Goal: Task Accomplishment & Management: Manage account settings

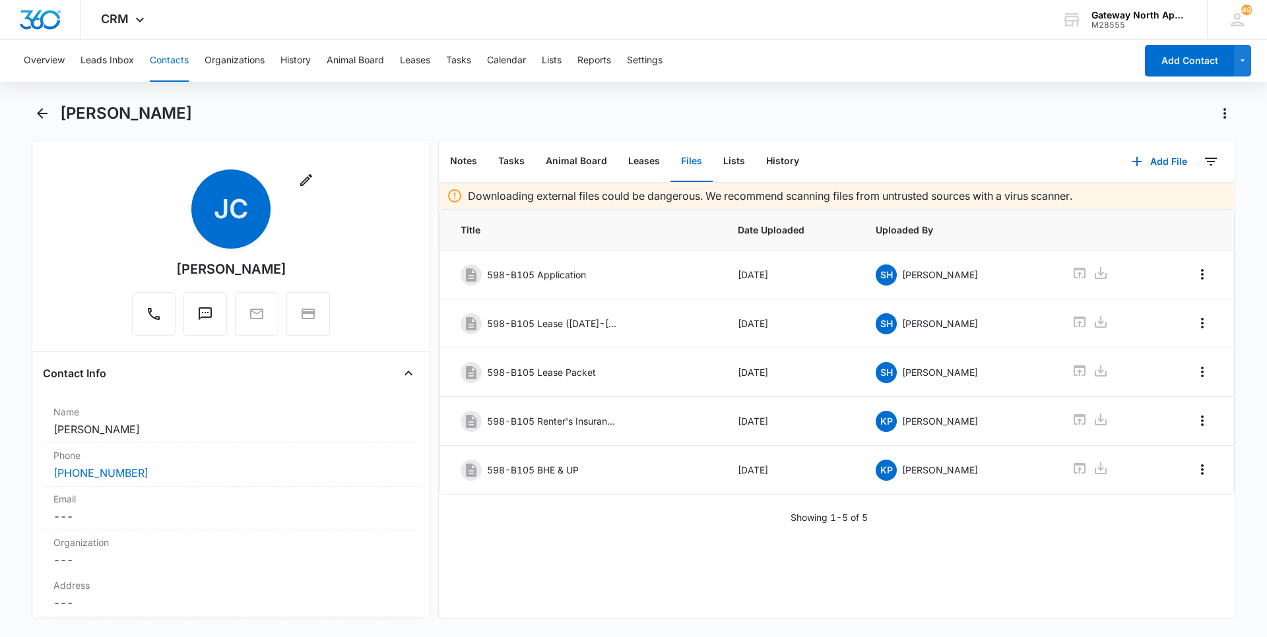
click at [164, 60] on button "Contacts" at bounding box center [169, 61] width 39 height 42
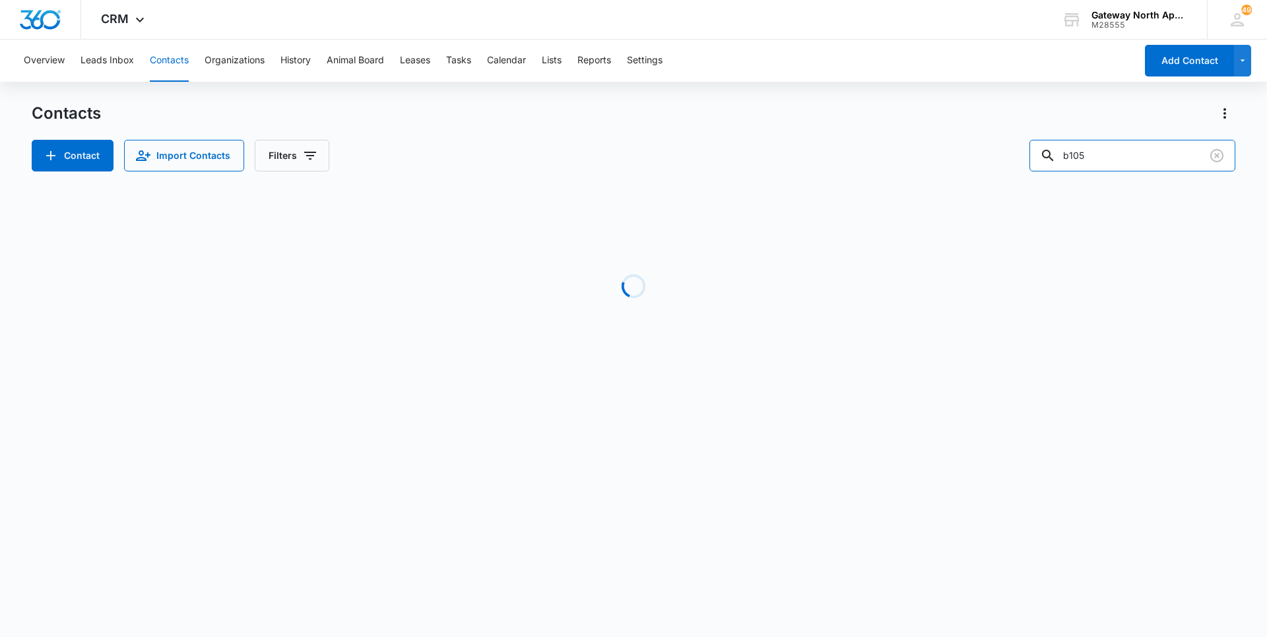
drag, startPoint x: 1012, startPoint y: 158, endPoint x: 887, endPoint y: 166, distance: 125.0
click at [887, 166] on div "Contact Import Contacts Filters b105" at bounding box center [634, 156] width 1204 height 32
type input "m306"
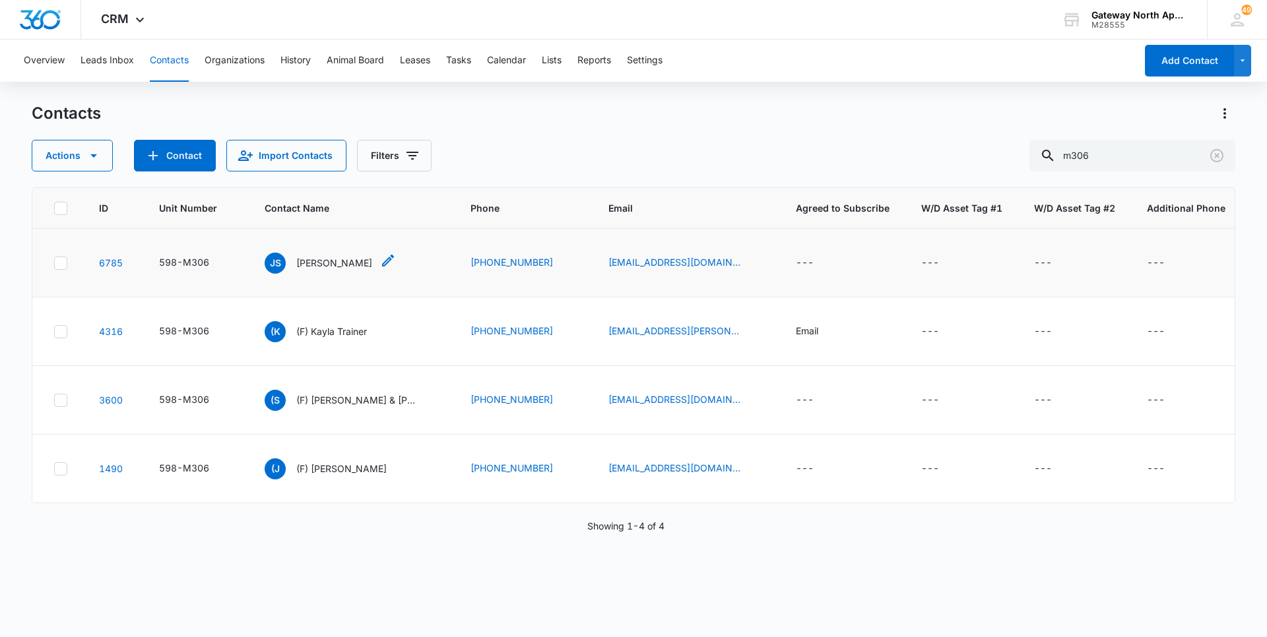
click at [305, 264] on p "[PERSON_NAME]" at bounding box center [334, 263] width 76 height 14
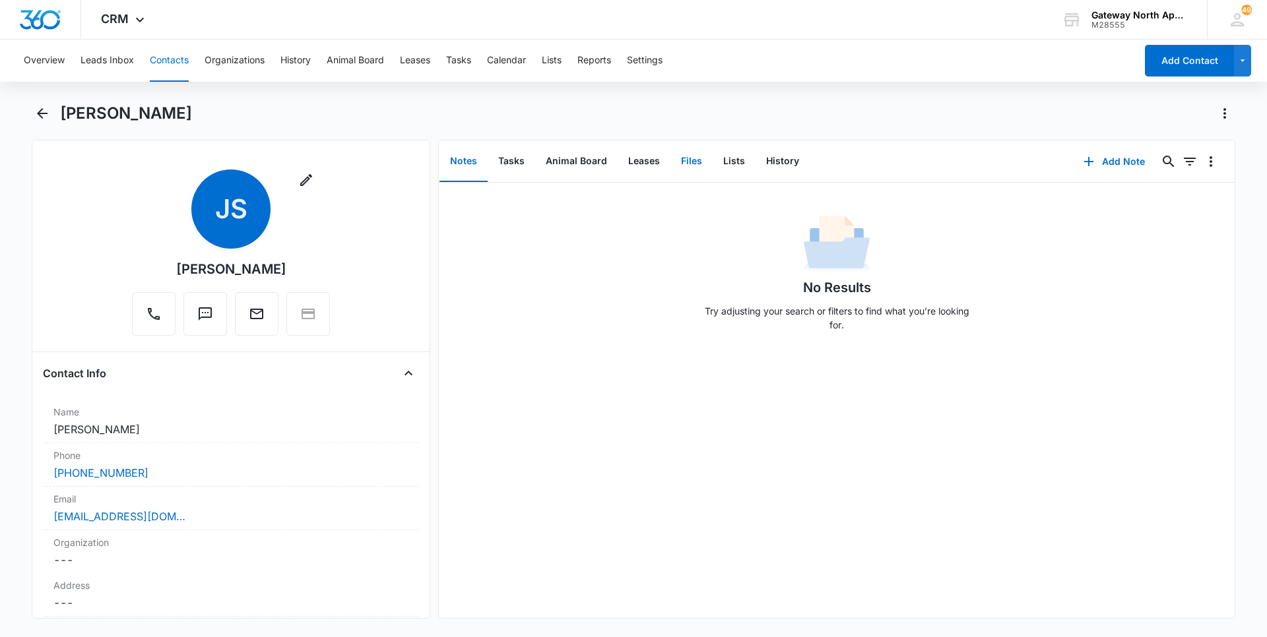
click at [708, 160] on button "Files" at bounding box center [691, 161] width 42 height 41
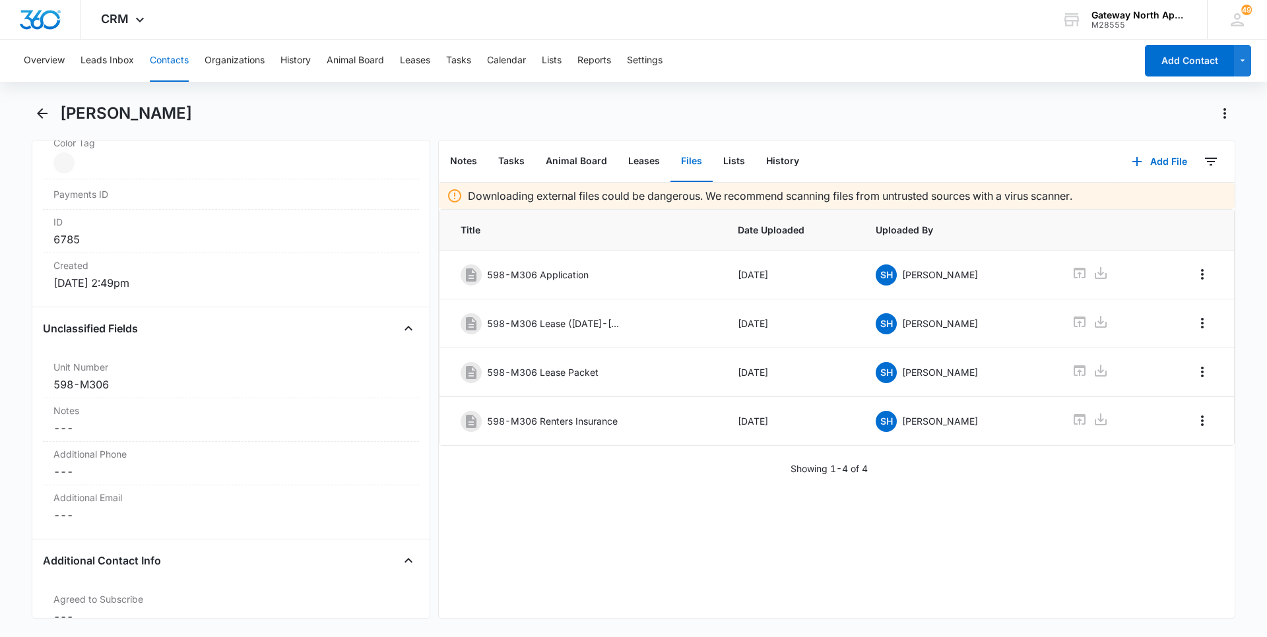
scroll to position [924, 0]
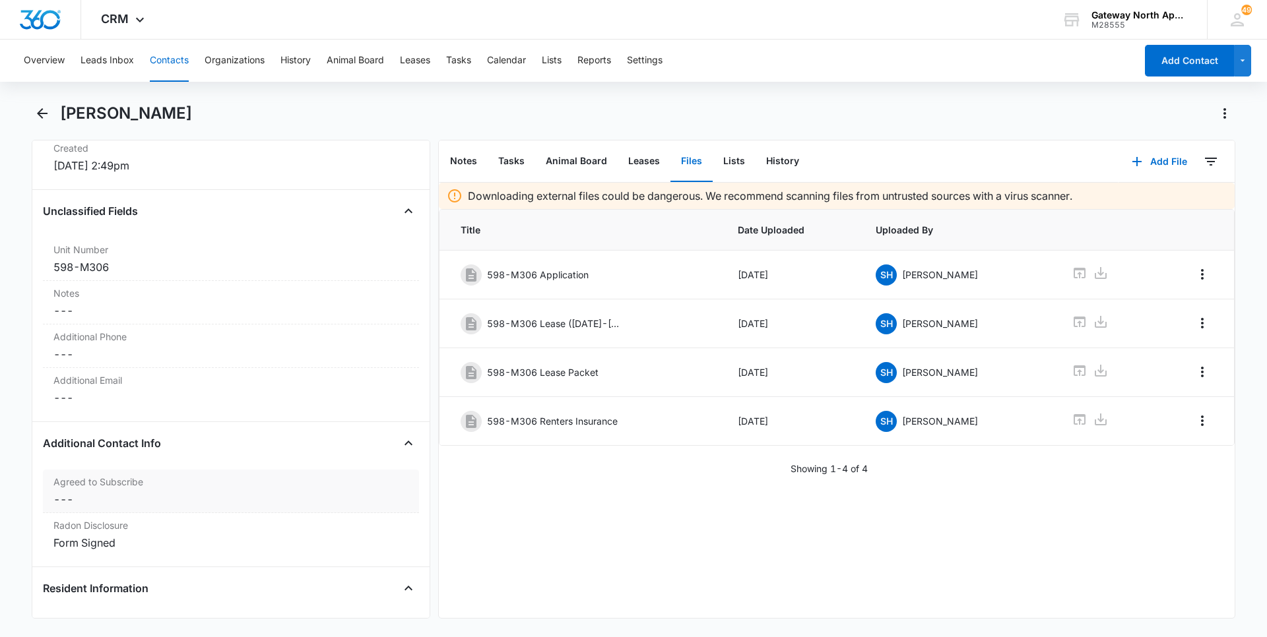
click at [227, 482] on label "Agreed to Subscribe" at bounding box center [230, 482] width 355 height 14
click at [92, 513] on div "Email" at bounding box center [92, 509] width 22 height 14
click at [60, 513] on input "Email" at bounding box center [55, 509] width 9 height 9
checkbox input "true"
click at [358, 566] on button "Save Changes" at bounding box center [373, 568] width 75 height 25
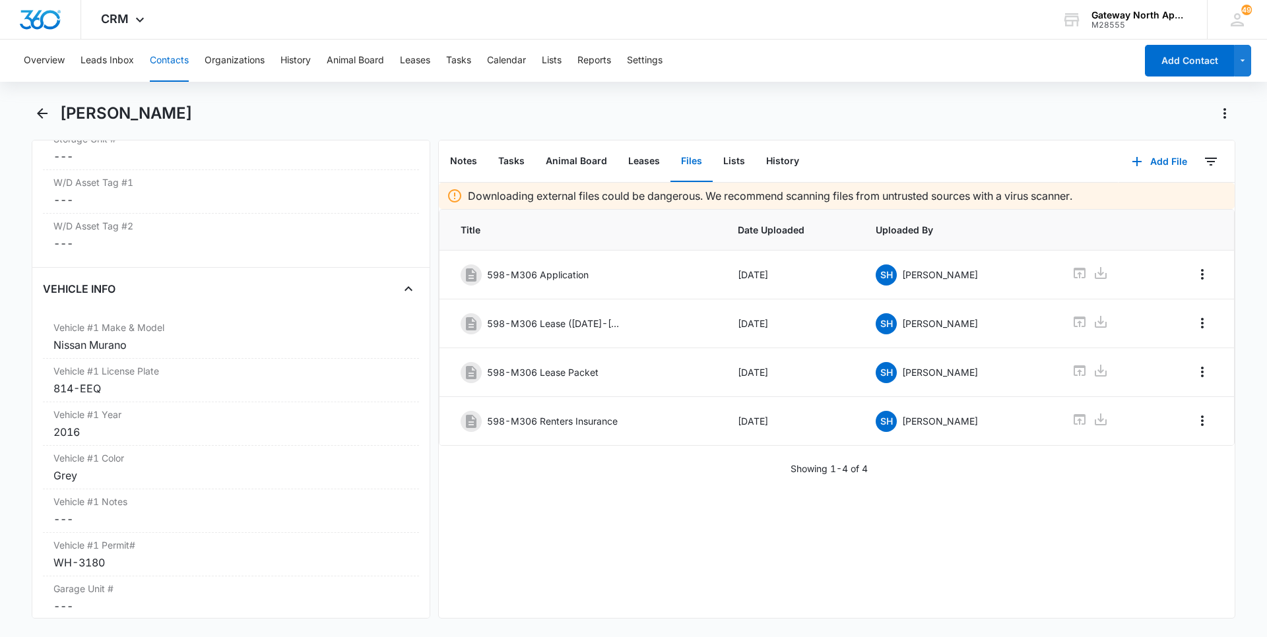
scroll to position [1774, 0]
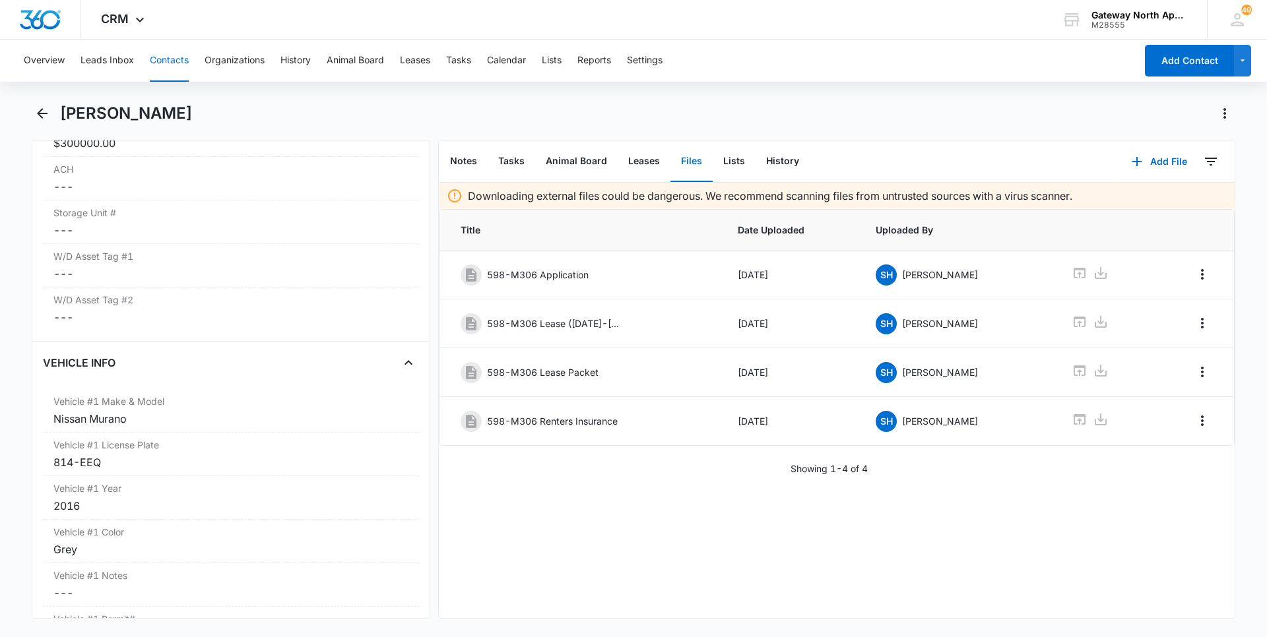
click at [177, 59] on button "Contacts" at bounding box center [169, 61] width 39 height 42
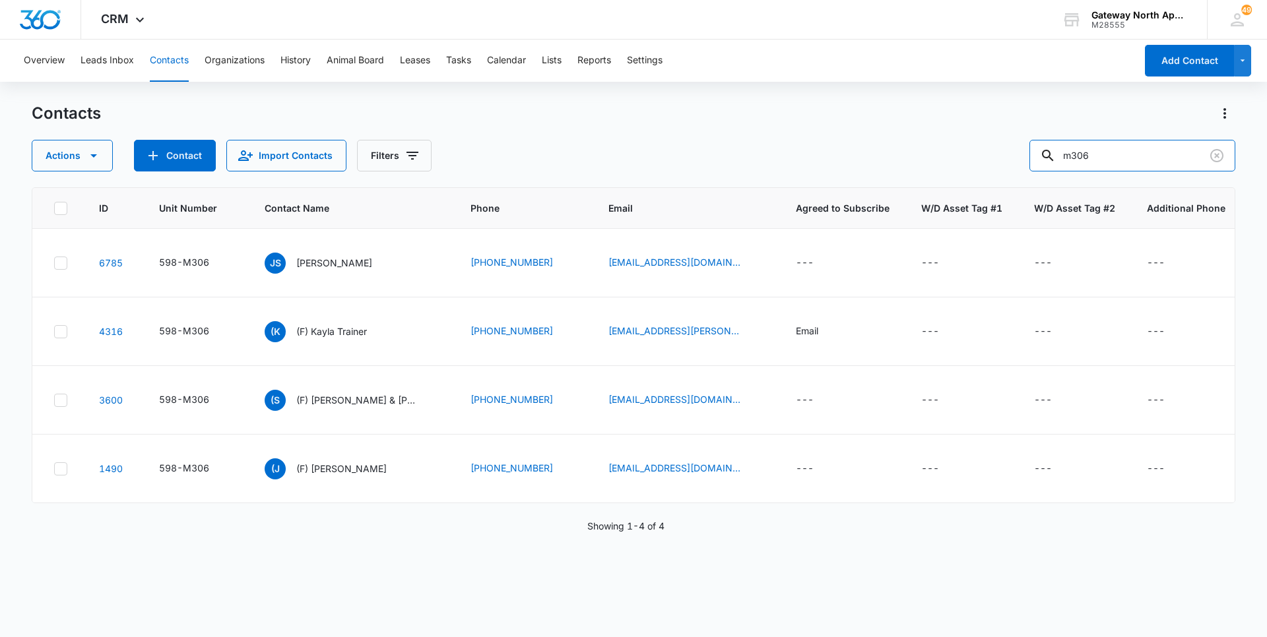
drag, startPoint x: 1125, startPoint y: 164, endPoint x: 965, endPoint y: 158, distance: 160.4
click at [965, 158] on div "Actions Contact Import Contacts Filters m306" at bounding box center [634, 156] width 1204 height 32
type input "h106"
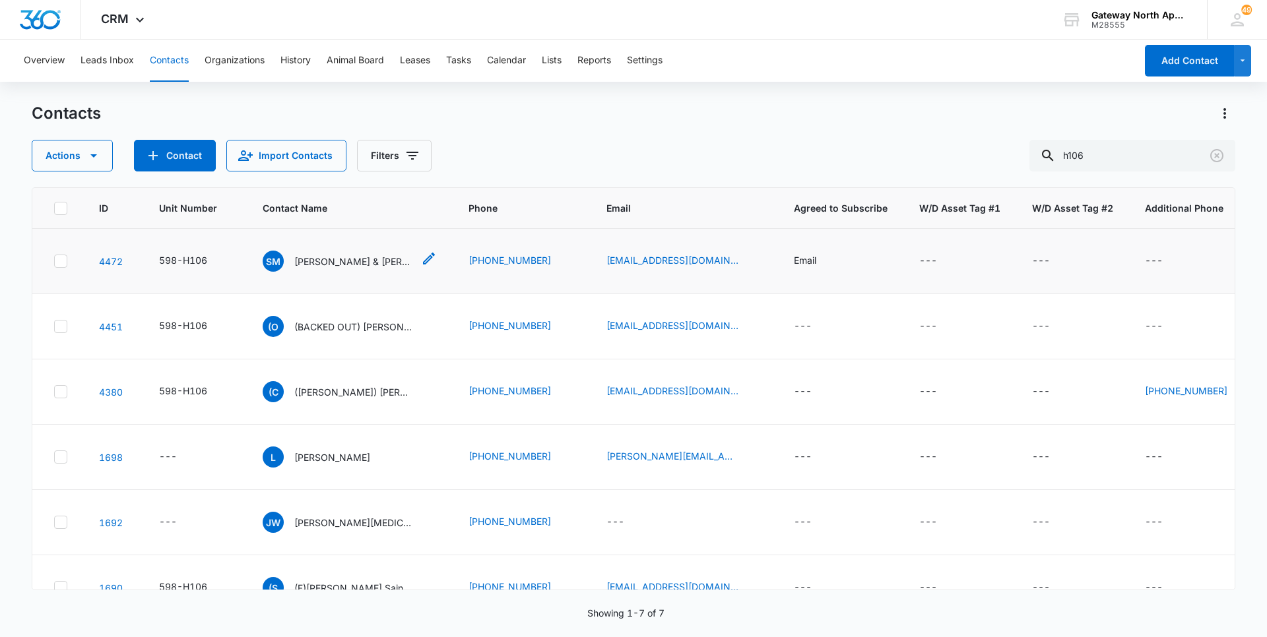
click at [360, 260] on p "[PERSON_NAME] & [PERSON_NAME]" at bounding box center [353, 262] width 119 height 14
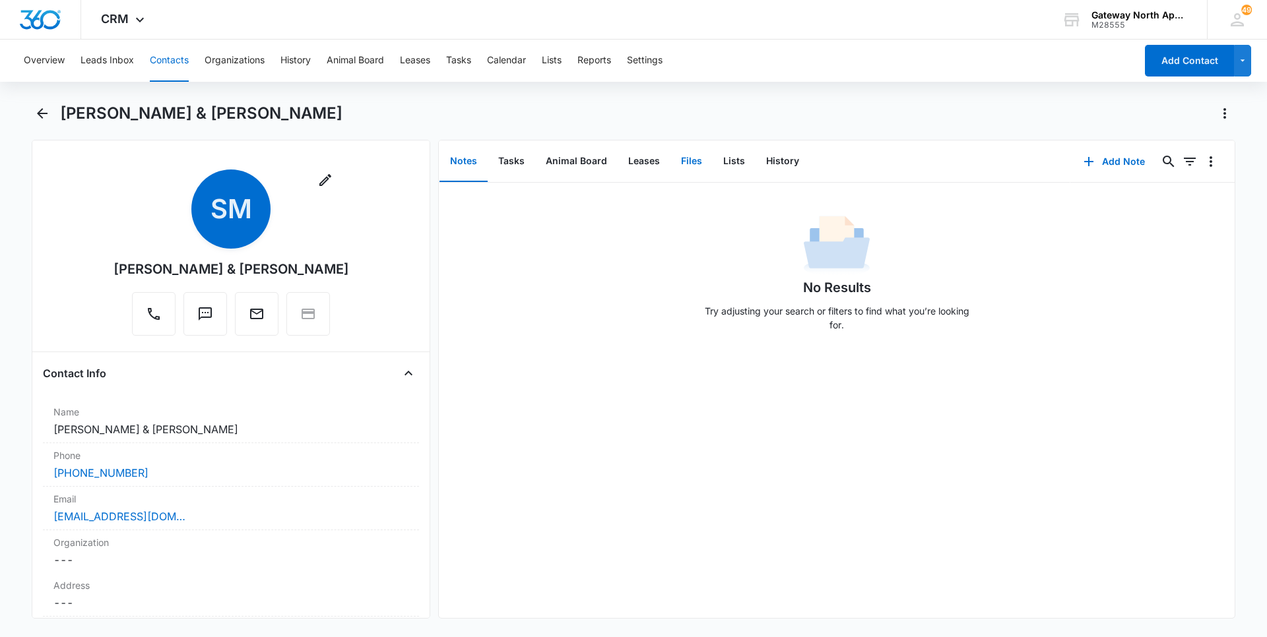
click at [680, 152] on button "Files" at bounding box center [691, 161] width 42 height 41
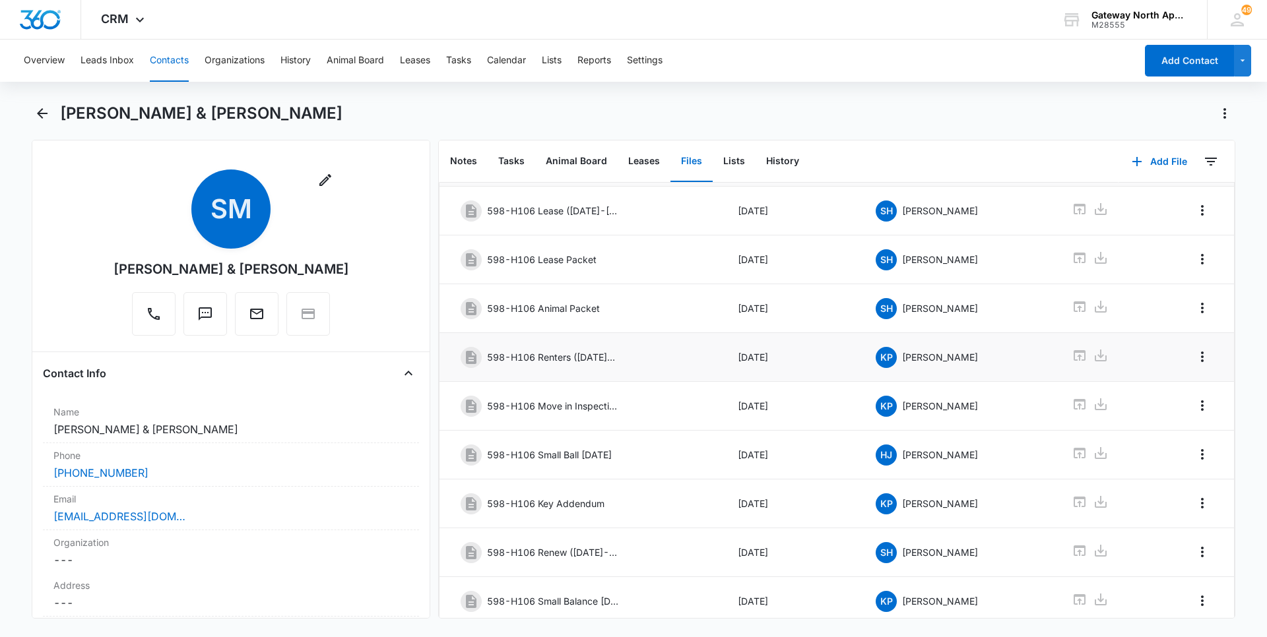
scroll to position [172, 0]
click at [893, 600] on link "2" at bounding box center [904, 605] width 25 height 25
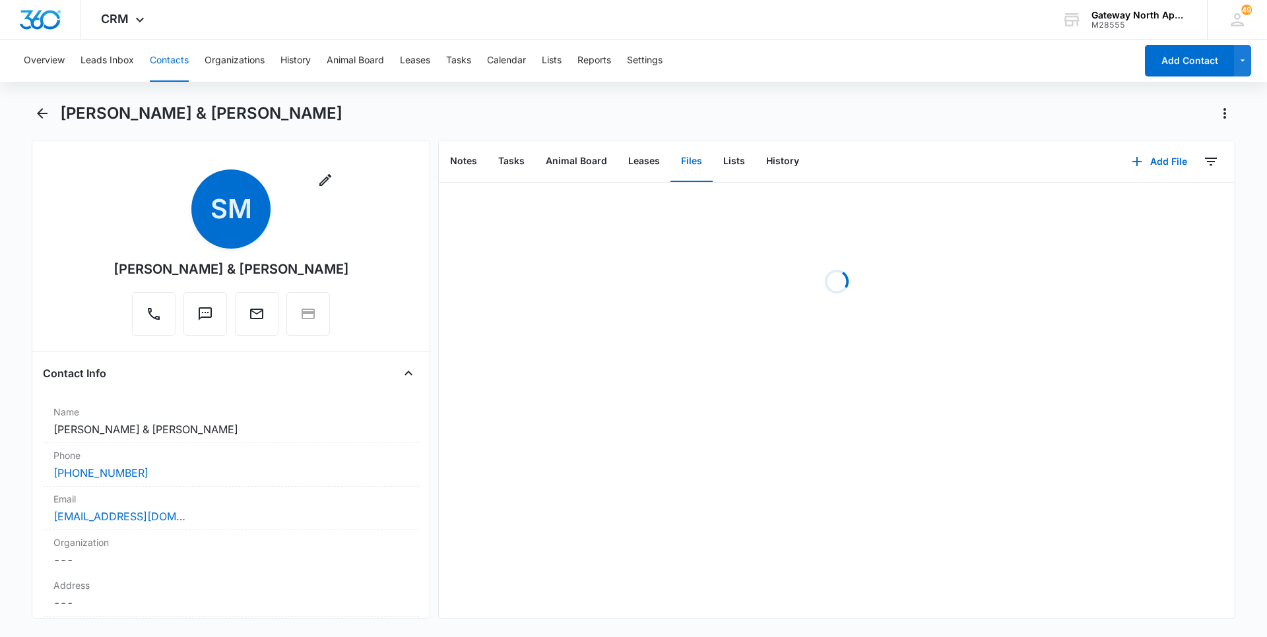
scroll to position [0, 0]
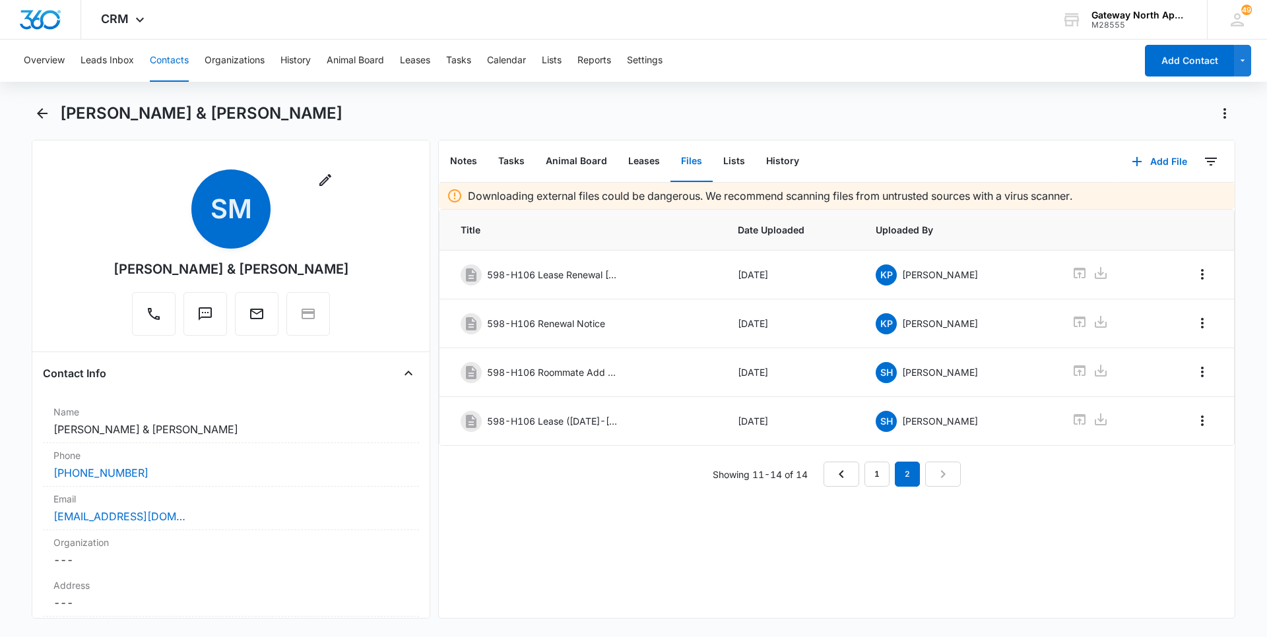
click at [165, 57] on button "Contacts" at bounding box center [169, 61] width 39 height 42
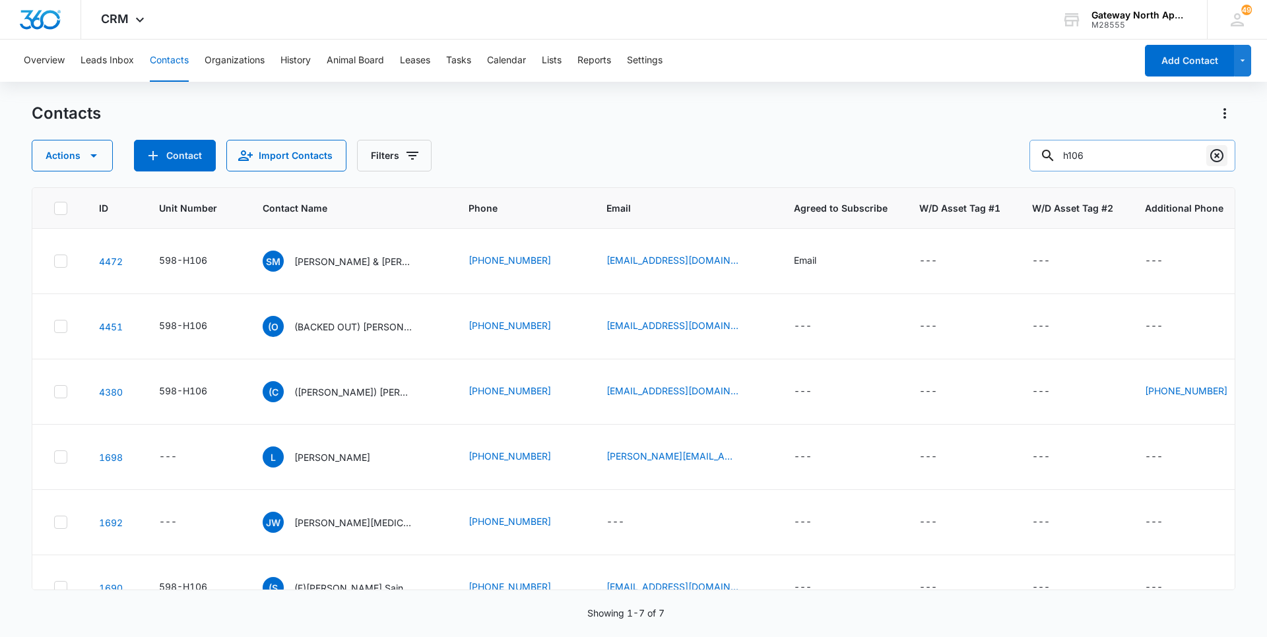
click at [1214, 158] on icon "Clear" at bounding box center [1217, 156] width 16 height 16
